Goal: Information Seeking & Learning: Learn about a topic

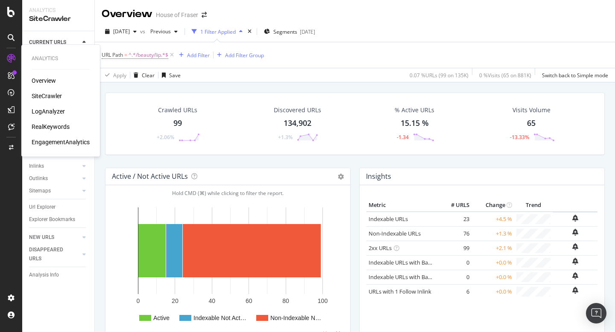
click at [48, 114] on div "LogAnalyzer" at bounding box center [48, 111] width 33 height 9
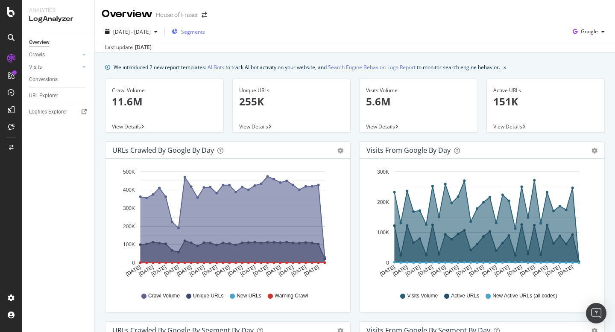
click at [205, 32] on span "Segments" at bounding box center [193, 31] width 24 height 7
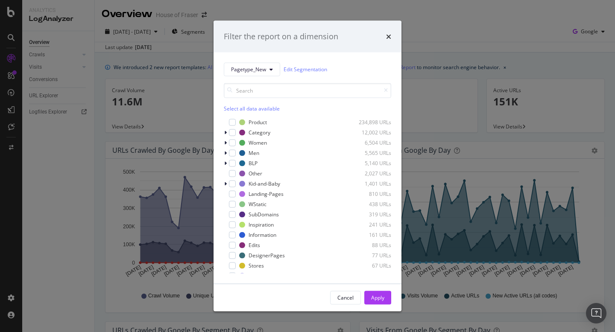
click at [256, 103] on div "Select all data available" at bounding box center [307, 97] width 167 height 29
click at [236, 107] on div "Select all data available" at bounding box center [307, 108] width 167 height 7
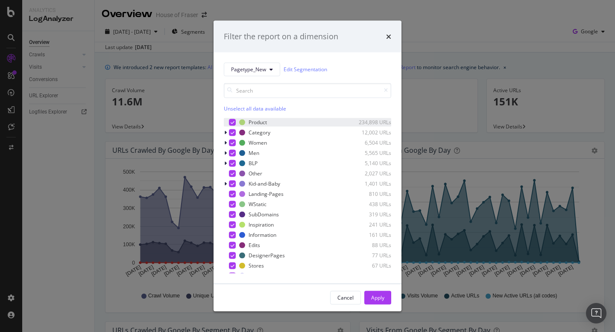
click at [234, 122] on icon "modal" at bounding box center [233, 122] width 4 height 4
click at [375, 298] on div "Apply" at bounding box center [377, 297] width 13 height 7
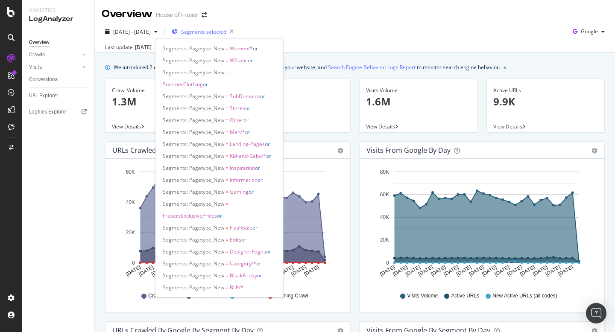
click at [226, 32] on span "Segments selected" at bounding box center [203, 31] width 45 height 7
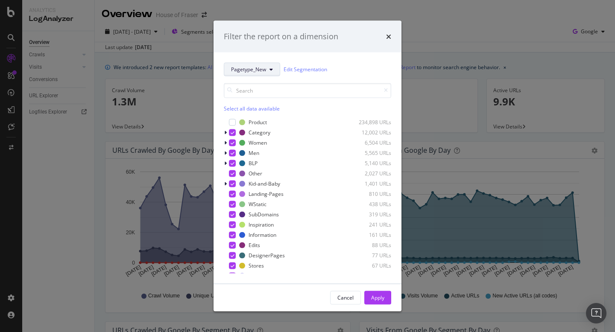
click at [259, 67] on span "Pagetype_New" at bounding box center [248, 69] width 35 height 7
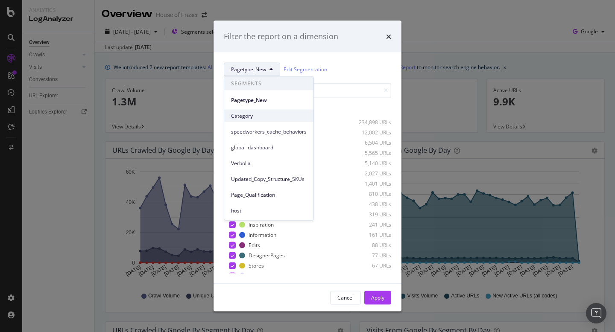
click at [259, 117] on span "Category" at bounding box center [269, 116] width 76 height 8
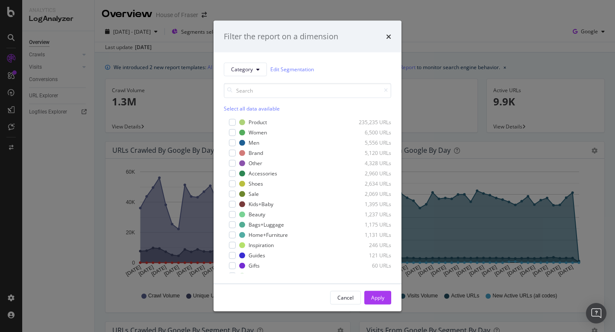
click at [242, 107] on div "Select all data available" at bounding box center [307, 108] width 167 height 7
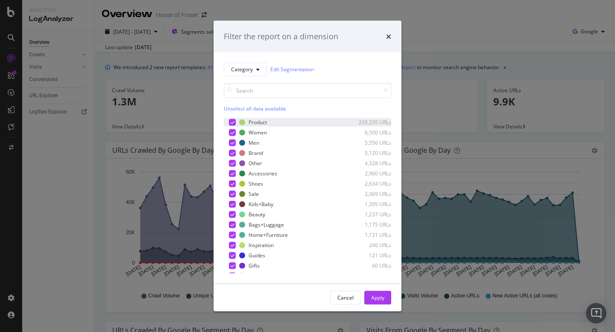
click at [231, 120] on icon "modal" at bounding box center [233, 122] width 4 height 4
click at [381, 301] on div "Apply" at bounding box center [377, 297] width 13 height 7
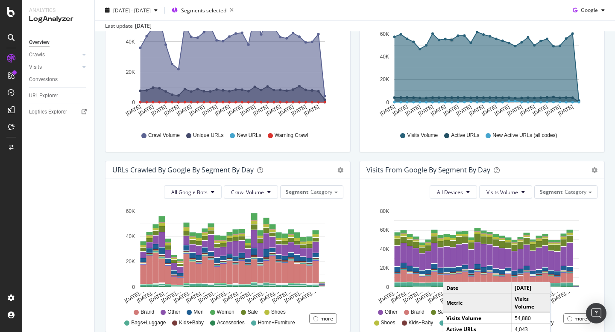
scroll to position [300, 0]
